Goal: Transaction & Acquisition: Purchase product/service

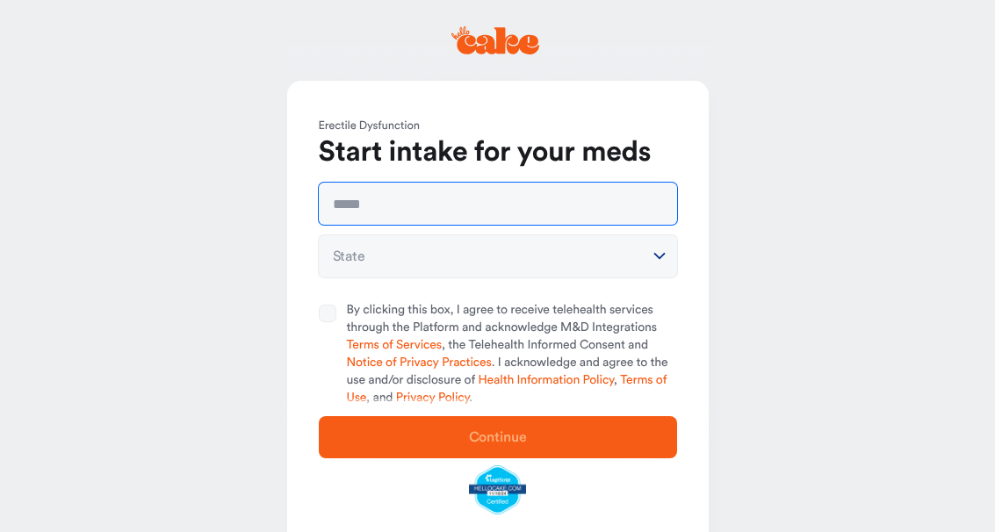
click at [380, 206] on input "text" at bounding box center [498, 204] width 358 height 42
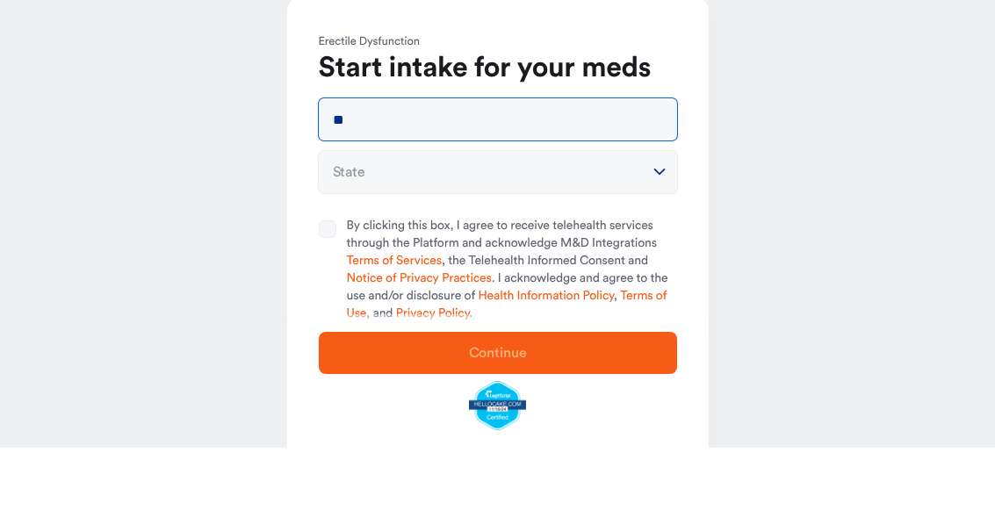
type input "*"
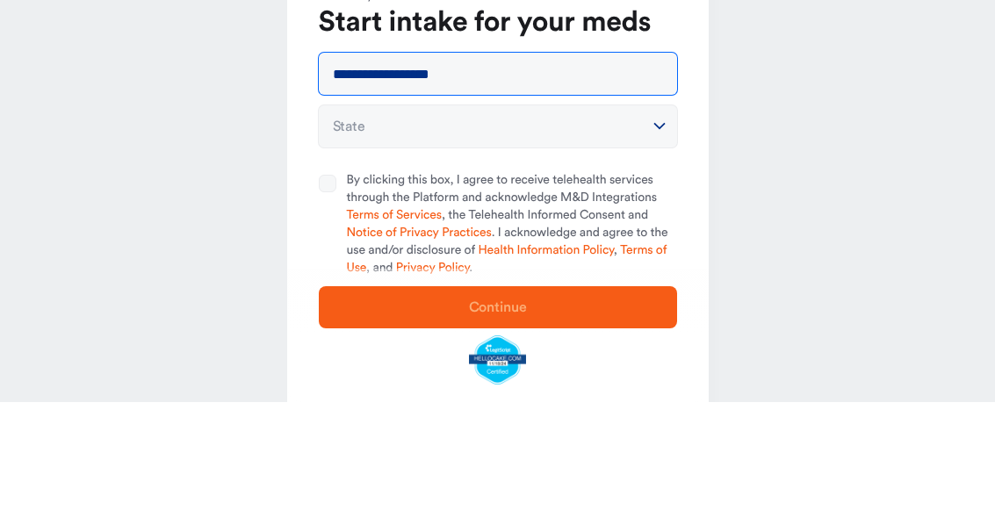
type input "**********"
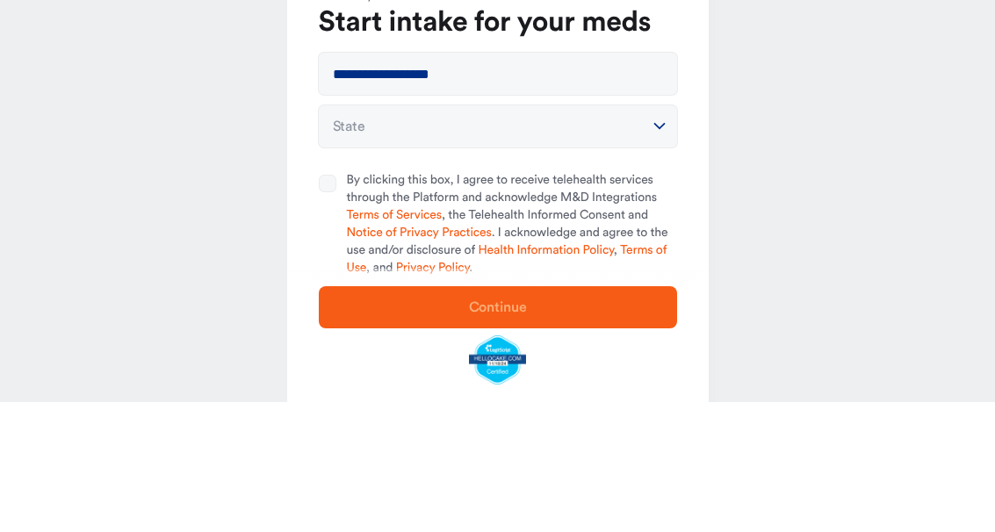
click at [635, 235] on button "State" at bounding box center [498, 256] width 358 height 42
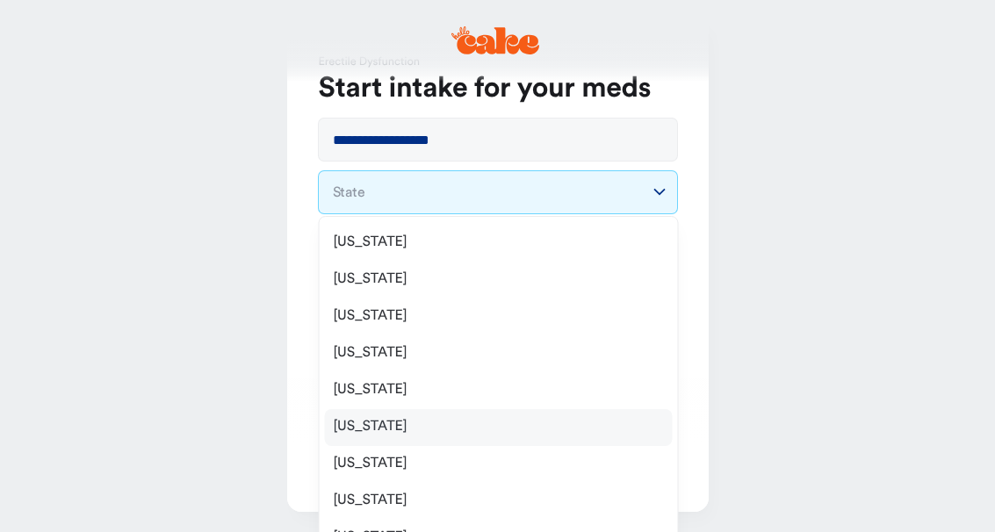
click at [364, 422] on span "California" at bounding box center [371, 427] width 74 height 18
select select "**"
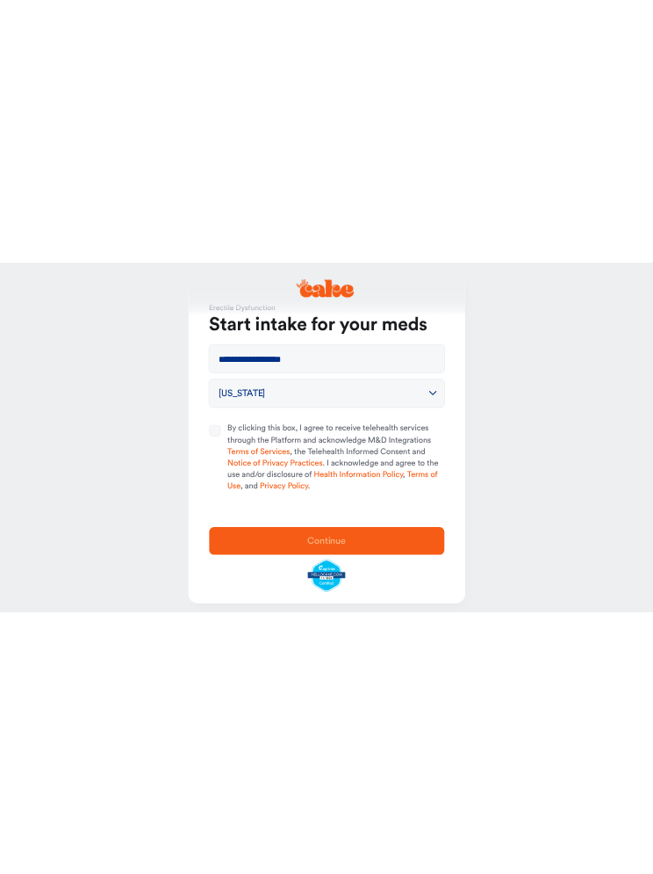
scroll to position [0, 0]
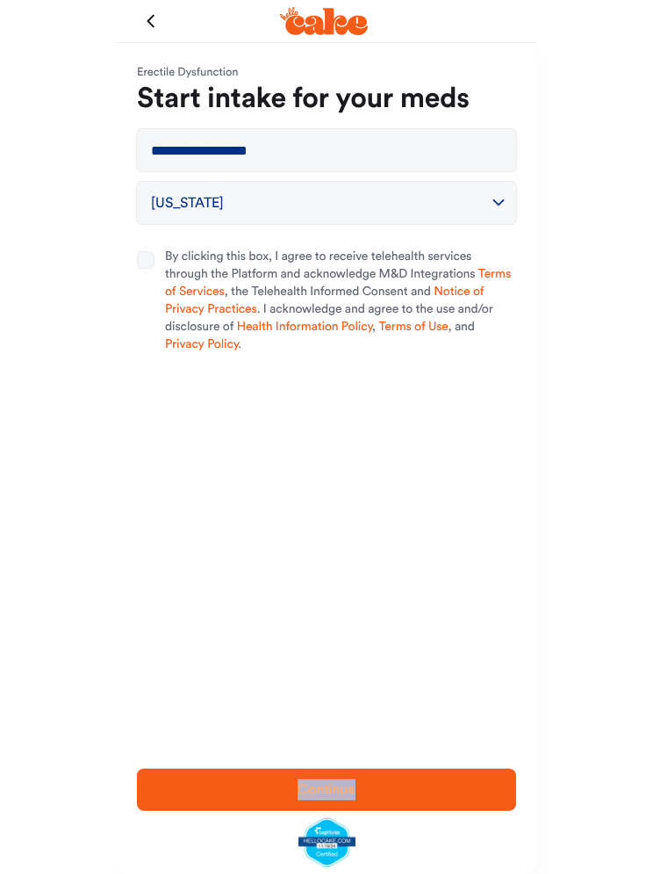
click at [433, 531] on div "Continue" at bounding box center [327, 812] width 422 height 123
click at [491, 280] on link "Terms of Services" at bounding box center [338, 283] width 346 height 30
click at [239, 372] on div "**********" at bounding box center [327, 397] width 422 height 708
click at [299, 328] on link "Health Information Policy" at bounding box center [304, 327] width 135 height 12
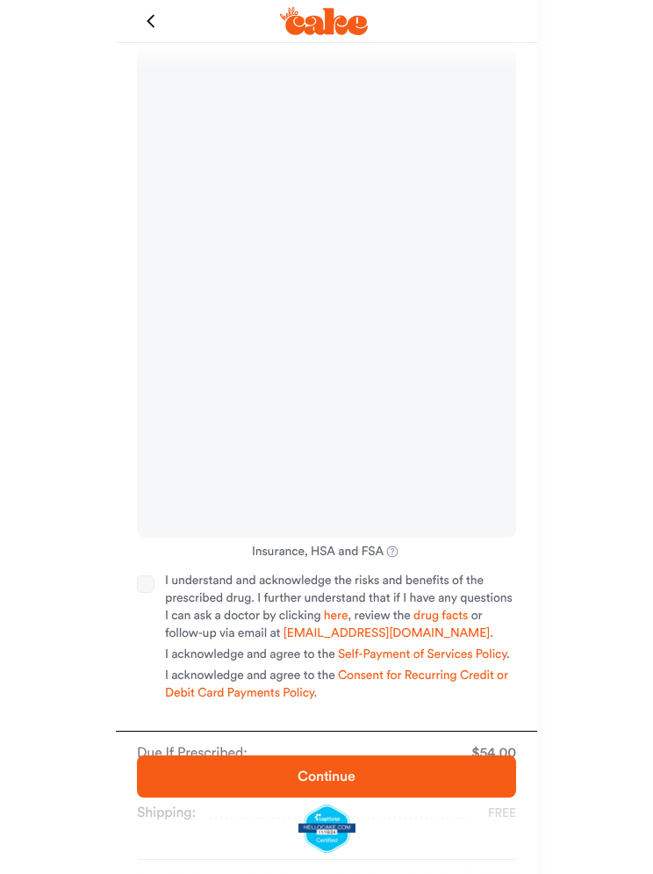
scroll to position [212, 0]
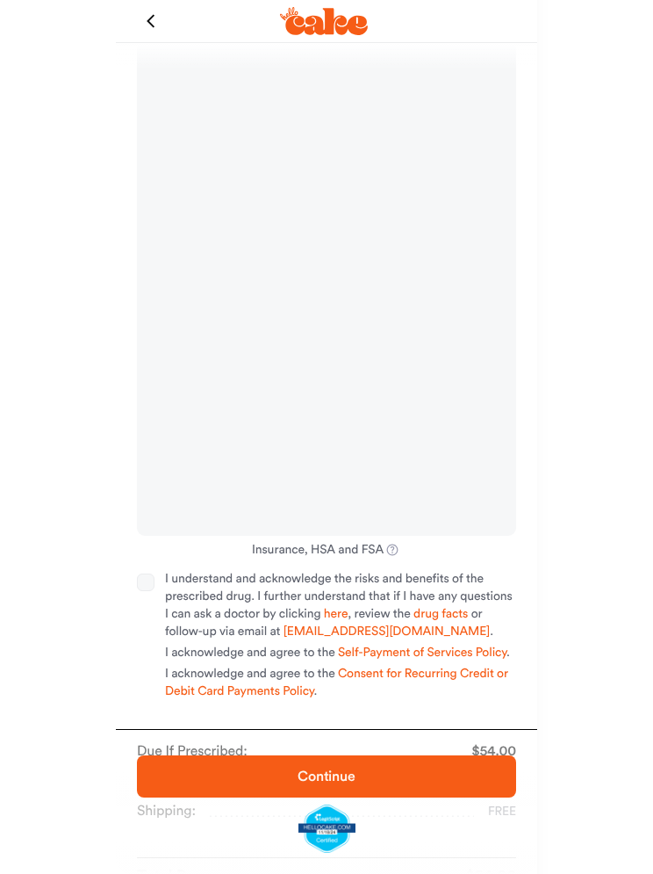
click at [230, 786] on span "Continue" at bounding box center [326, 775] width 323 height 21
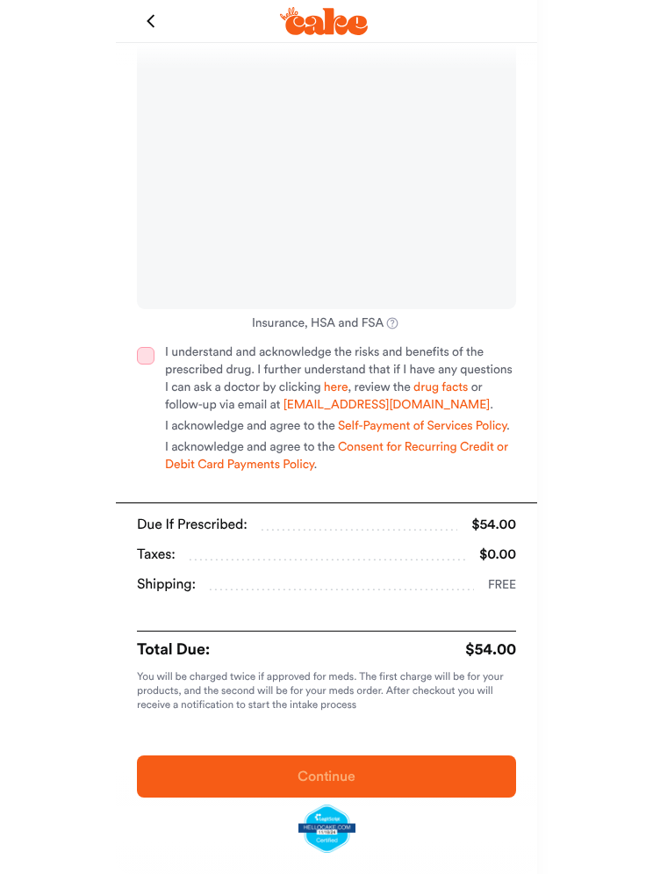
scroll to position [445, 0]
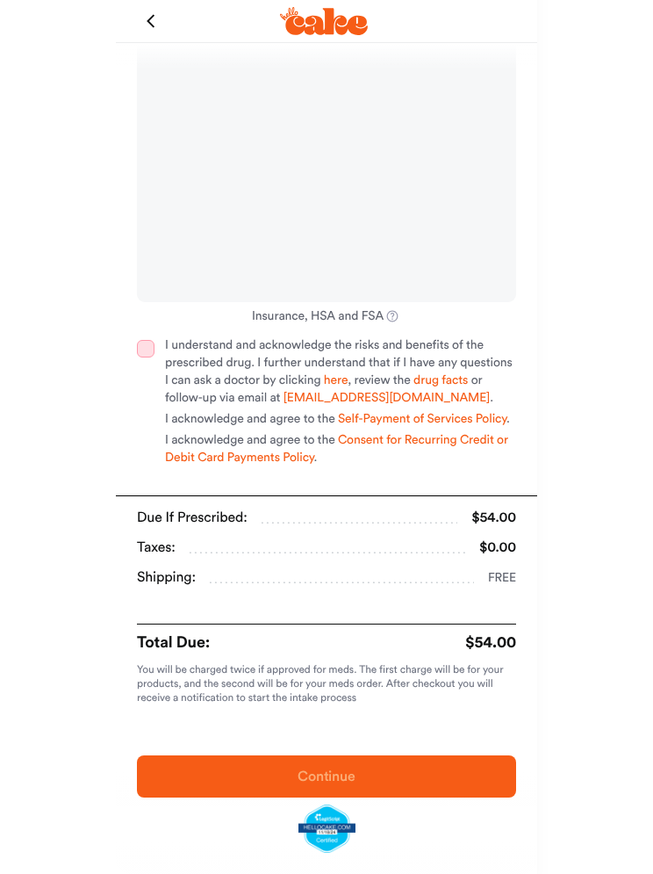
click at [145, 345] on button "I understand and acknowledge the risks and benefits of the prescribed drug. I f…" at bounding box center [146, 349] width 18 height 18
click at [254, 786] on span "Continue" at bounding box center [326, 775] width 323 height 21
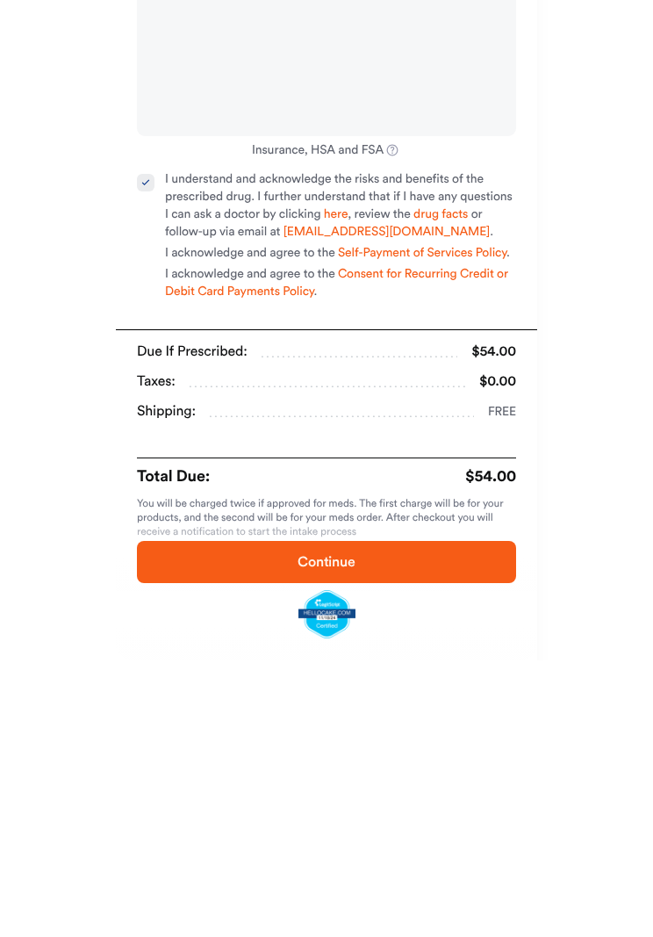
scroll to position [591, 0]
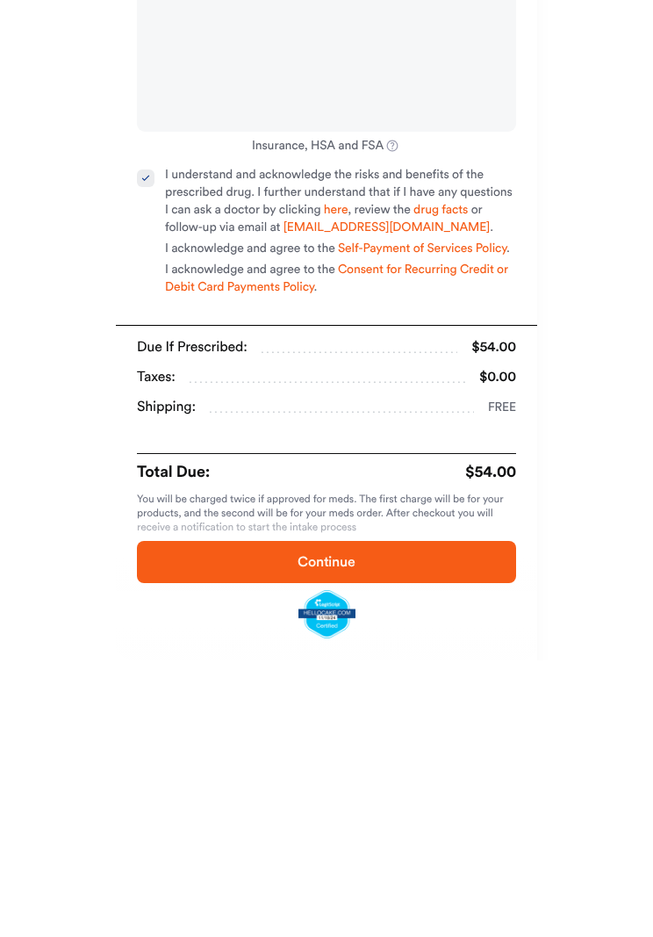
click at [415, 818] on button "Continue" at bounding box center [326, 839] width 379 height 42
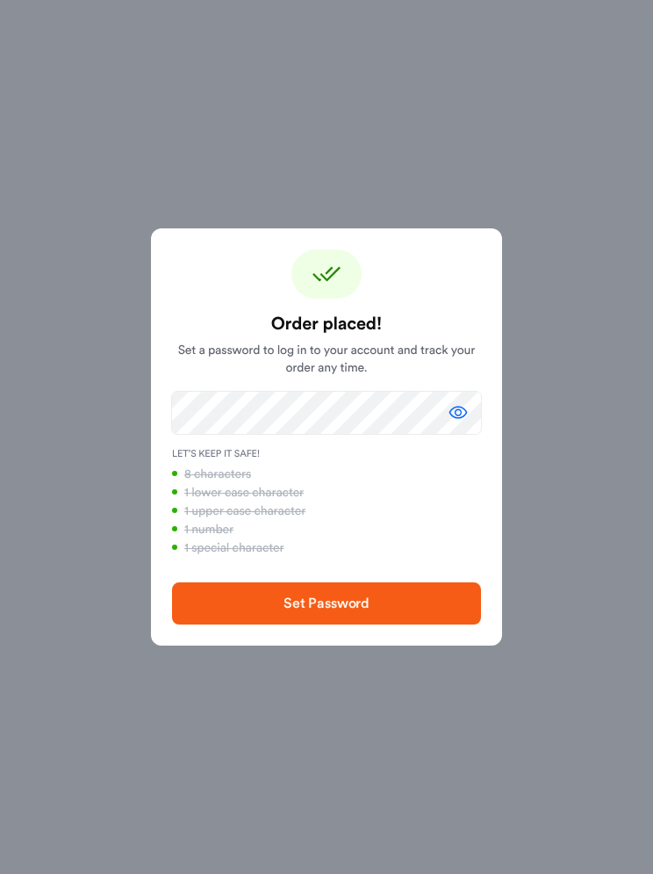
click at [471, 415] on button "button" at bounding box center [458, 412] width 35 height 35
click at [351, 608] on span "Set Password" at bounding box center [327, 603] width 86 height 14
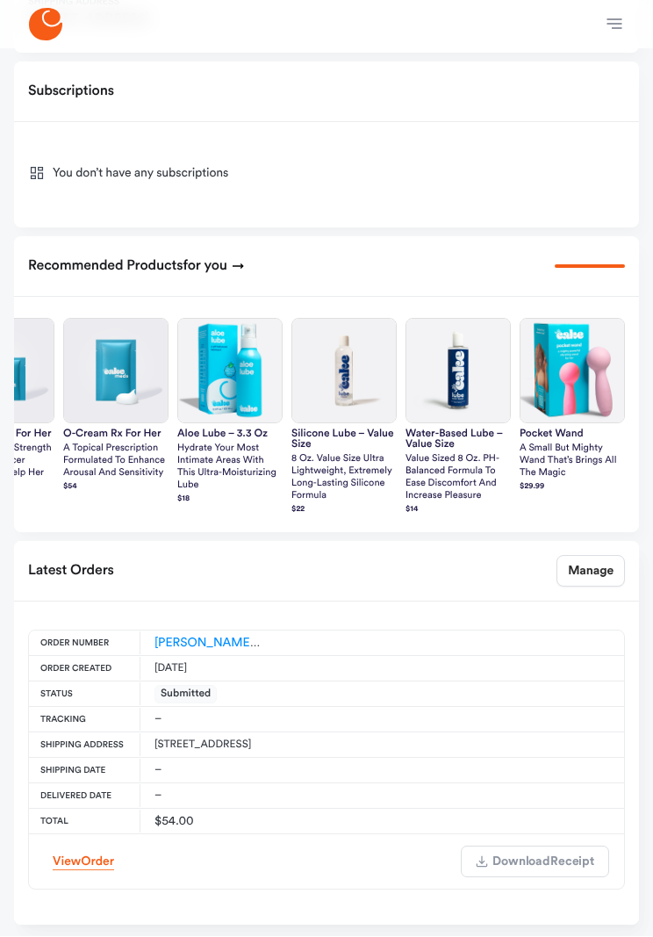
scroll to position [651, 0]
click at [90, 855] on span "Order" at bounding box center [97, 861] width 33 height 12
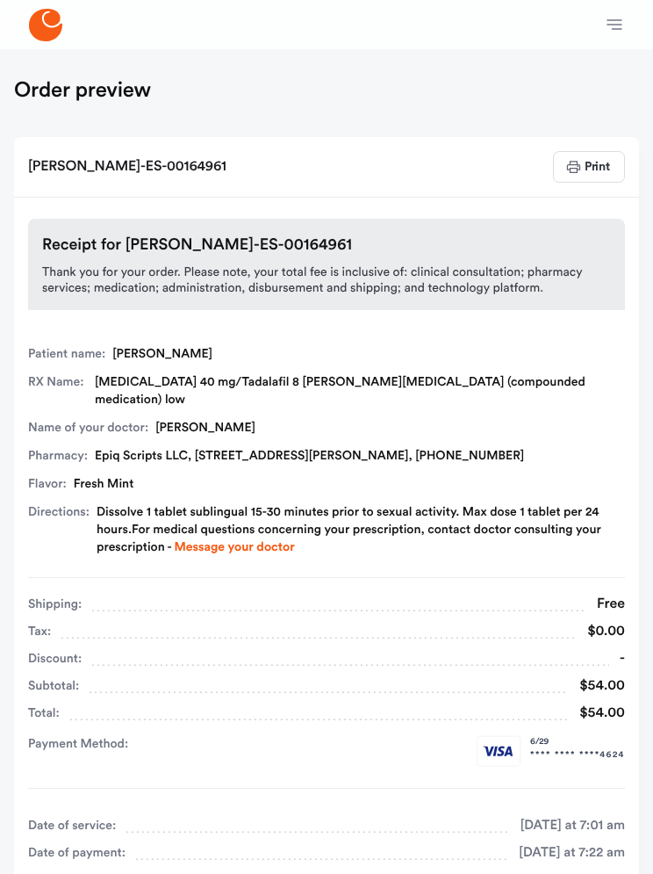
click at [624, 23] on icon "button" at bounding box center [614, 24] width 21 height 21
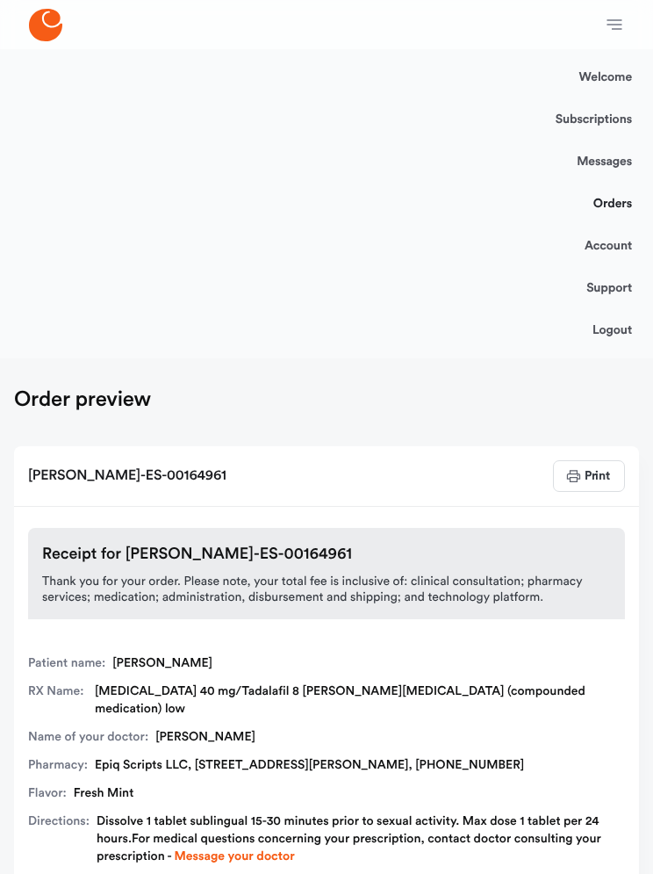
click at [623, 256] on link "Account" at bounding box center [608, 246] width 47 height 42
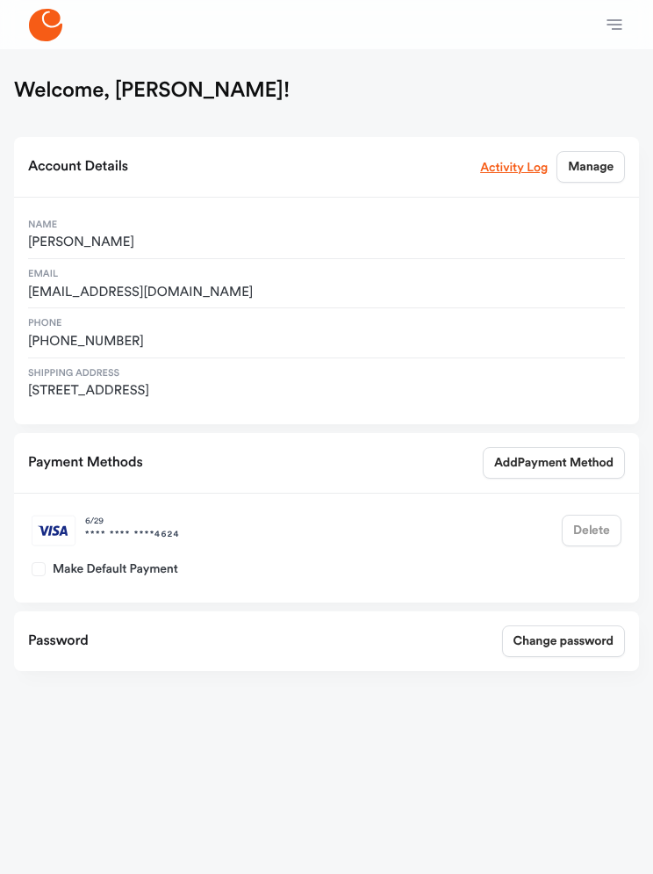
click at [616, 39] on button "button" at bounding box center [614, 24] width 35 height 35
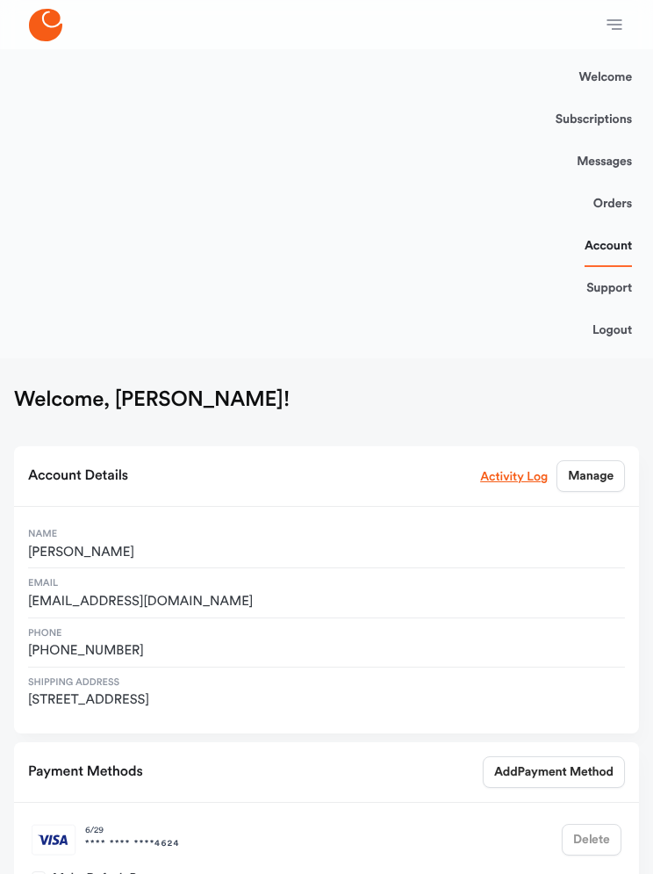
click at [620, 340] on link "Logout" at bounding box center [613, 330] width 40 height 42
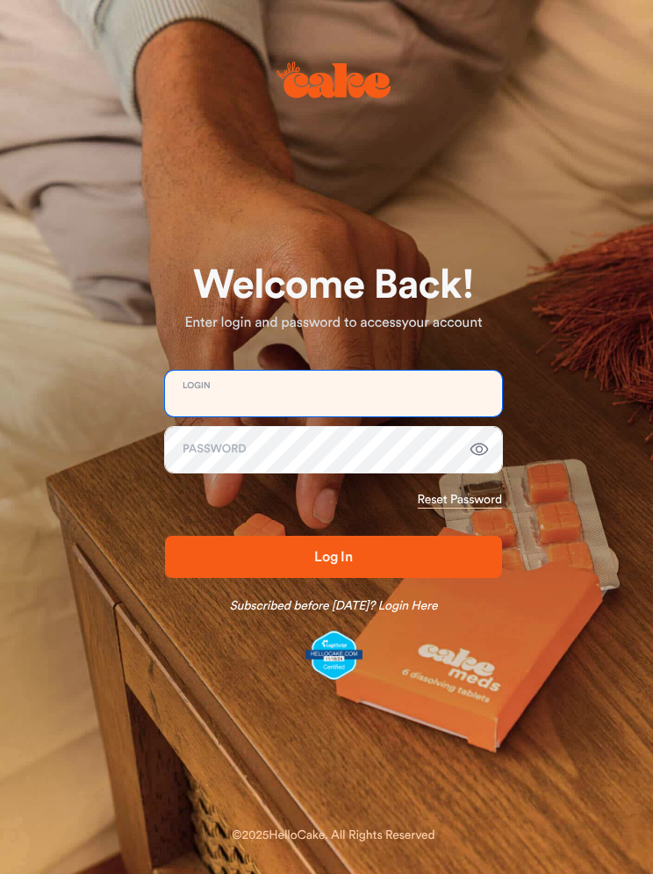
click at [340, 381] on input "email" at bounding box center [333, 394] width 337 height 46
type input "**********"
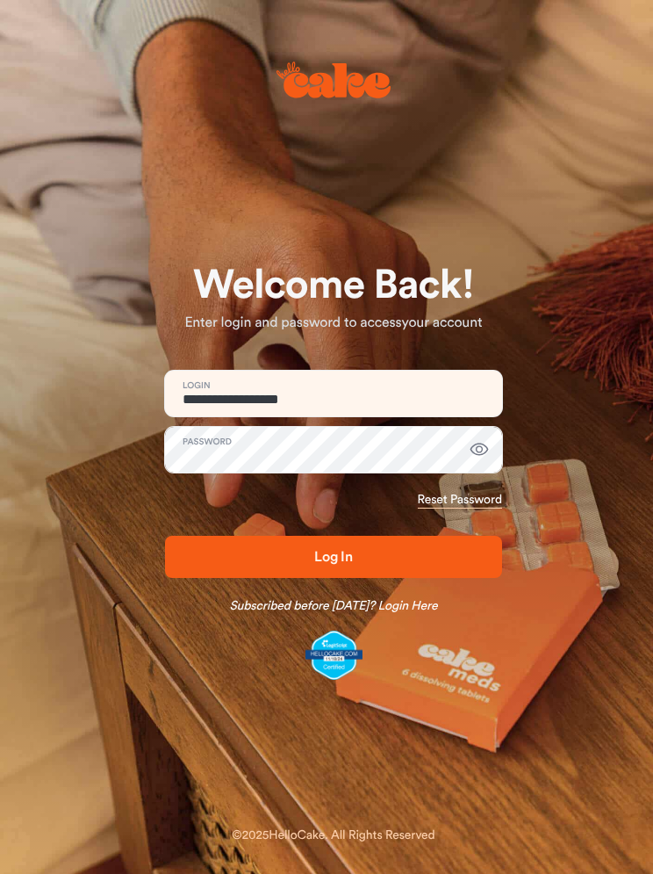
click at [481, 451] on icon "button" at bounding box center [480, 450] width 18 height 12
click at [490, 461] on button "button" at bounding box center [479, 449] width 35 height 35
click at [366, 563] on span "Log In" at bounding box center [333, 556] width 281 height 21
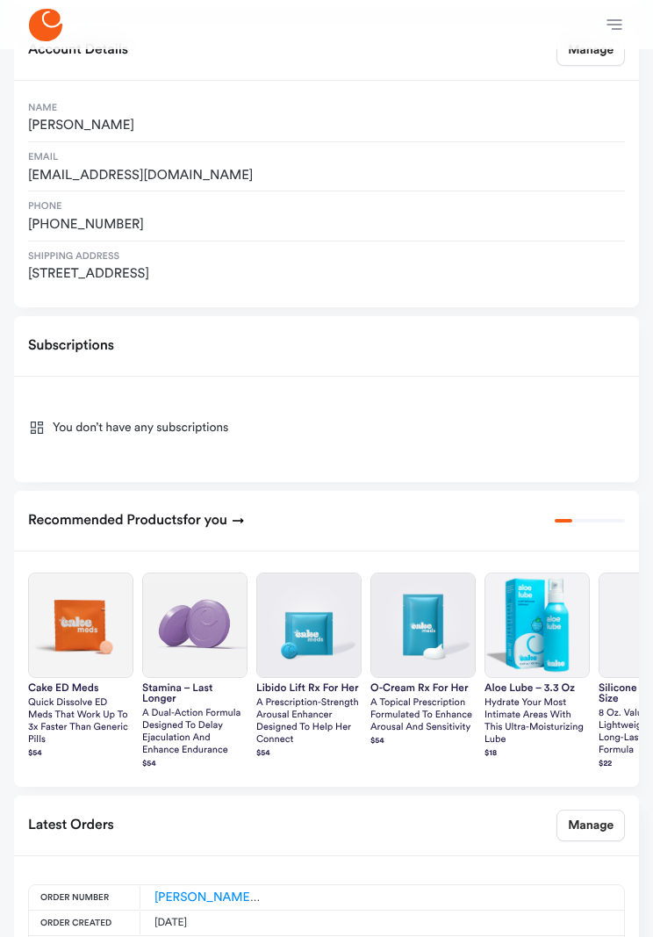
scroll to position [396, 0]
click at [82, 708] on p "Quick dissolve ED Meds that work up to 3x faster than generic pills" at bounding box center [80, 721] width 105 height 49
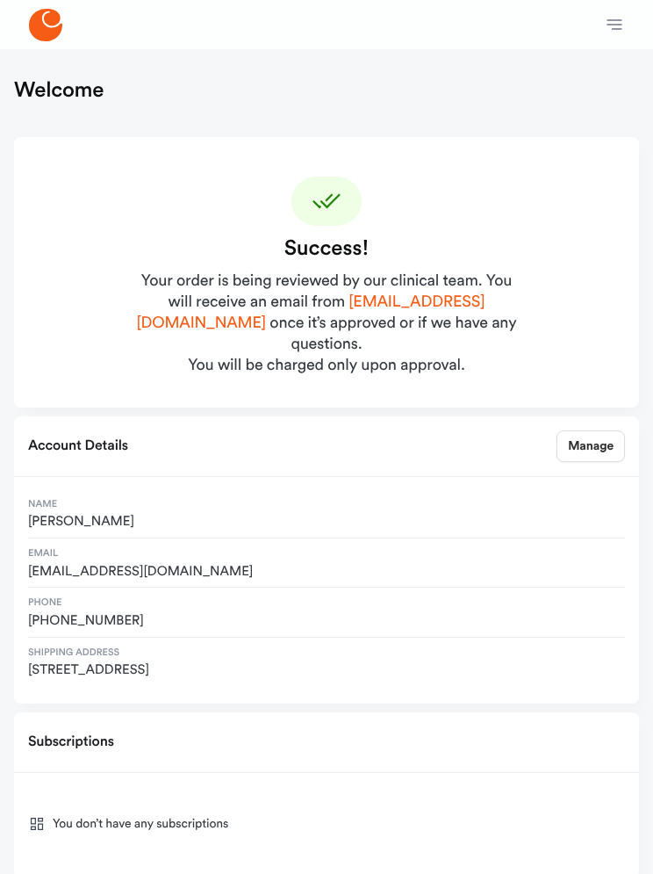
click at [625, 27] on button "button" at bounding box center [614, 24] width 35 height 35
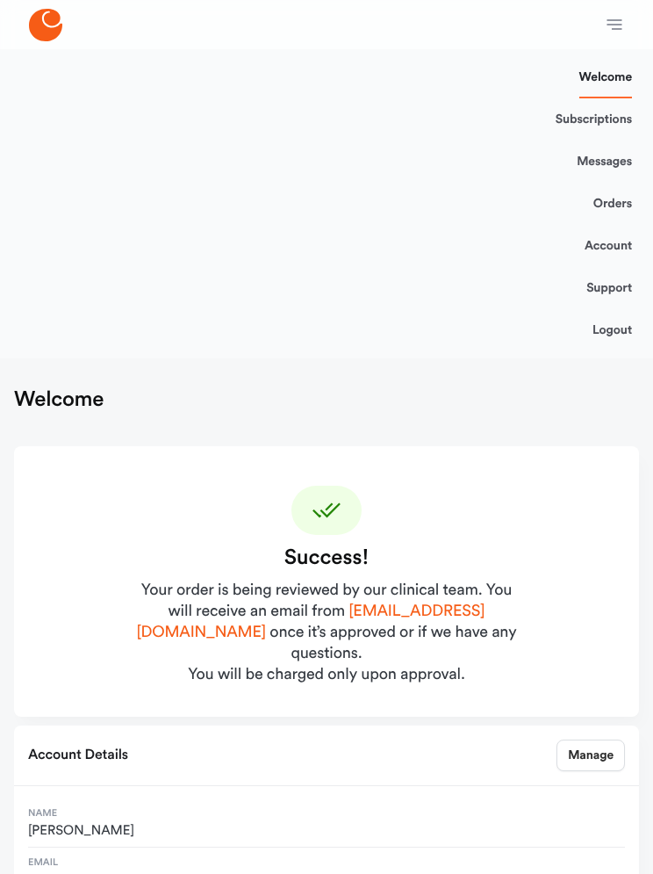
click at [618, 338] on link "Logout" at bounding box center [613, 330] width 40 height 42
